Goal: Transaction & Acquisition: Purchase product/service

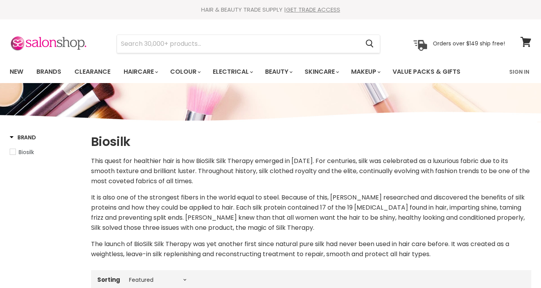
select select "manual"
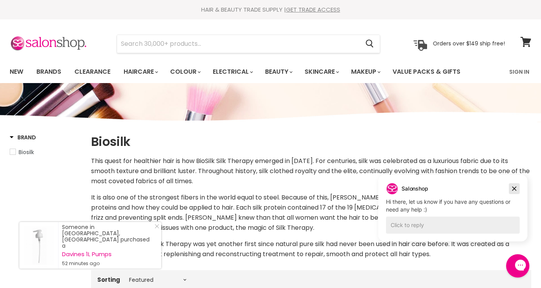
click at [514, 188] on icon "Dismiss campaign" at bounding box center [515, 189] width 4 height 4
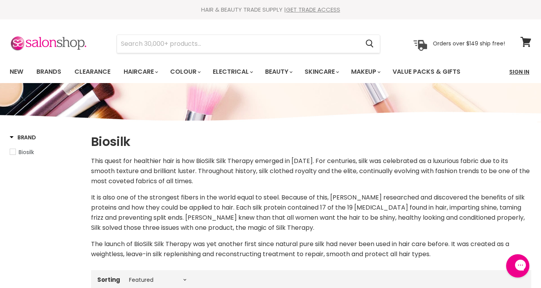
click at [520, 71] on link "Sign In" at bounding box center [519, 72] width 29 height 16
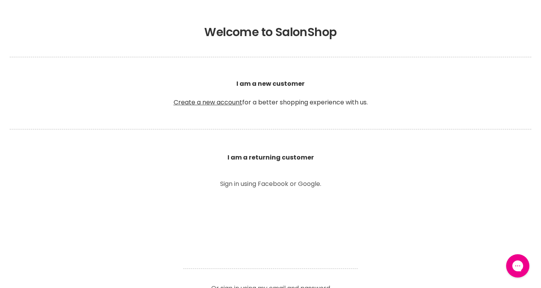
scroll to position [143, 0]
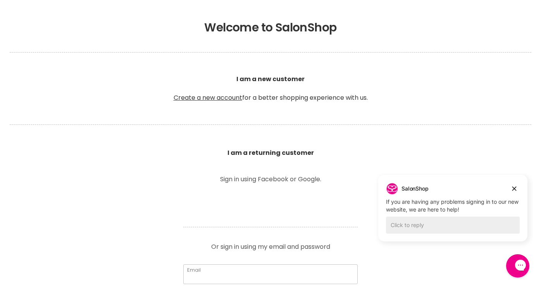
type input "jacqueline@markvisser.net"
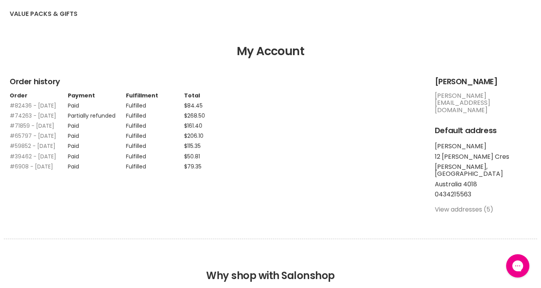
scroll to position [85, 0]
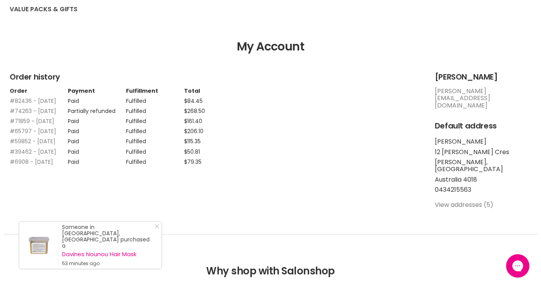
click at [456, 200] on link "View addresses (5)" at bounding box center [464, 204] width 59 height 9
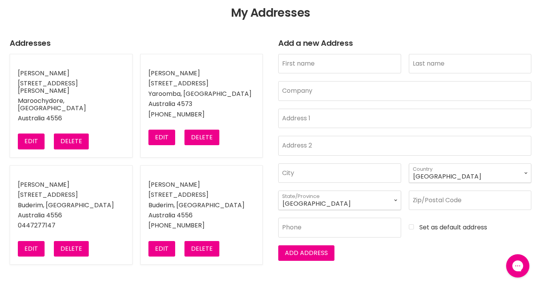
scroll to position [128, 0]
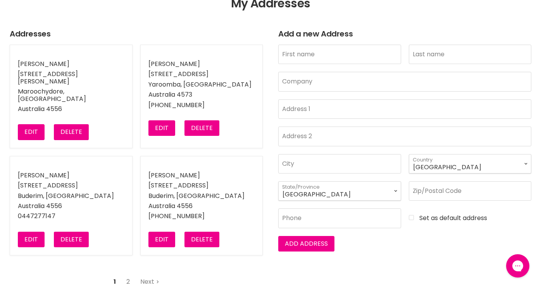
click at [128, 276] on link "2" at bounding box center [128, 282] width 12 height 14
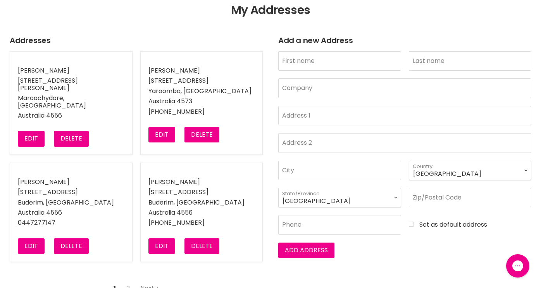
scroll to position [122, 0]
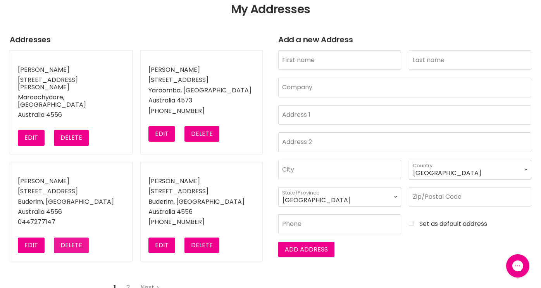
click at [73, 241] on button "Delete" at bounding box center [71, 245] width 35 height 16
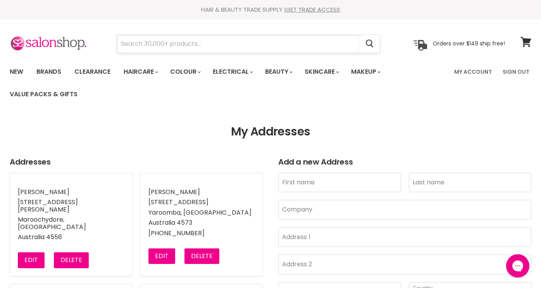
click at [226, 43] on input "Search" at bounding box center [238, 44] width 242 height 18
paste input "BIOSILK"
type input "BIOSILK"
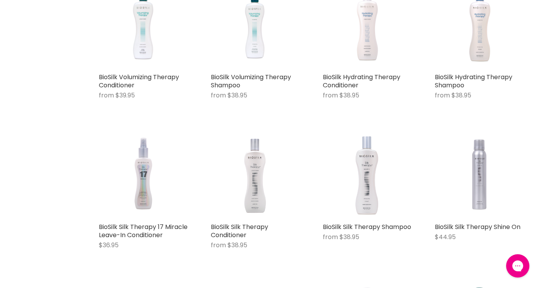
scroll to position [221, 0]
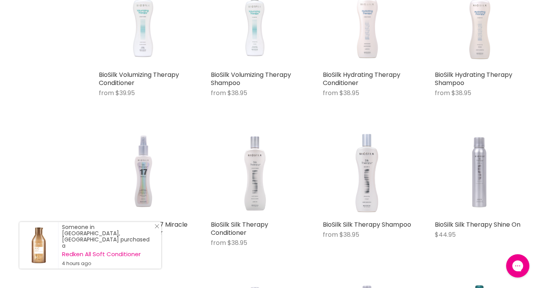
click at [159, 228] on icon "Close Icon" at bounding box center [157, 226] width 5 height 5
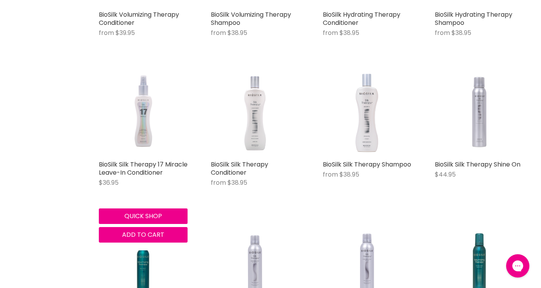
scroll to position [285, 0]
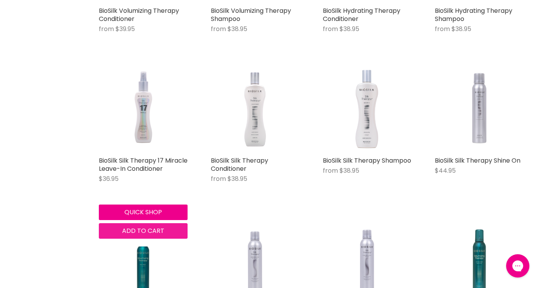
click at [130, 230] on span "Add to cart" at bounding box center [143, 230] width 42 height 9
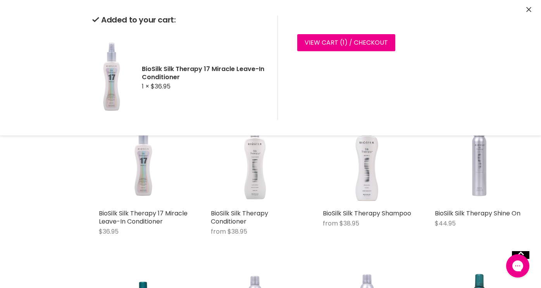
scroll to position [208, 0]
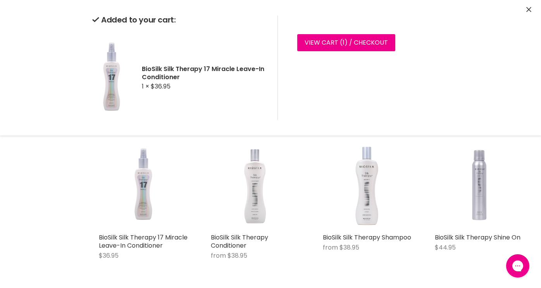
click at [77, 179] on div "Home Search results for “BIOSILK” (16) BIOSILK Showing 16 results for " BIOSILK…" at bounding box center [270, 241] width 541 height 666
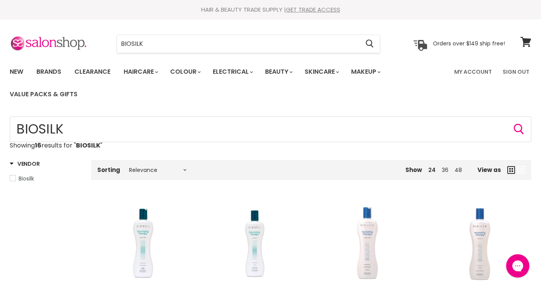
scroll to position [0, 0]
click at [518, 71] on link "Sign Out" at bounding box center [516, 72] width 36 height 16
